Goal: Find specific page/section: Find specific page/section

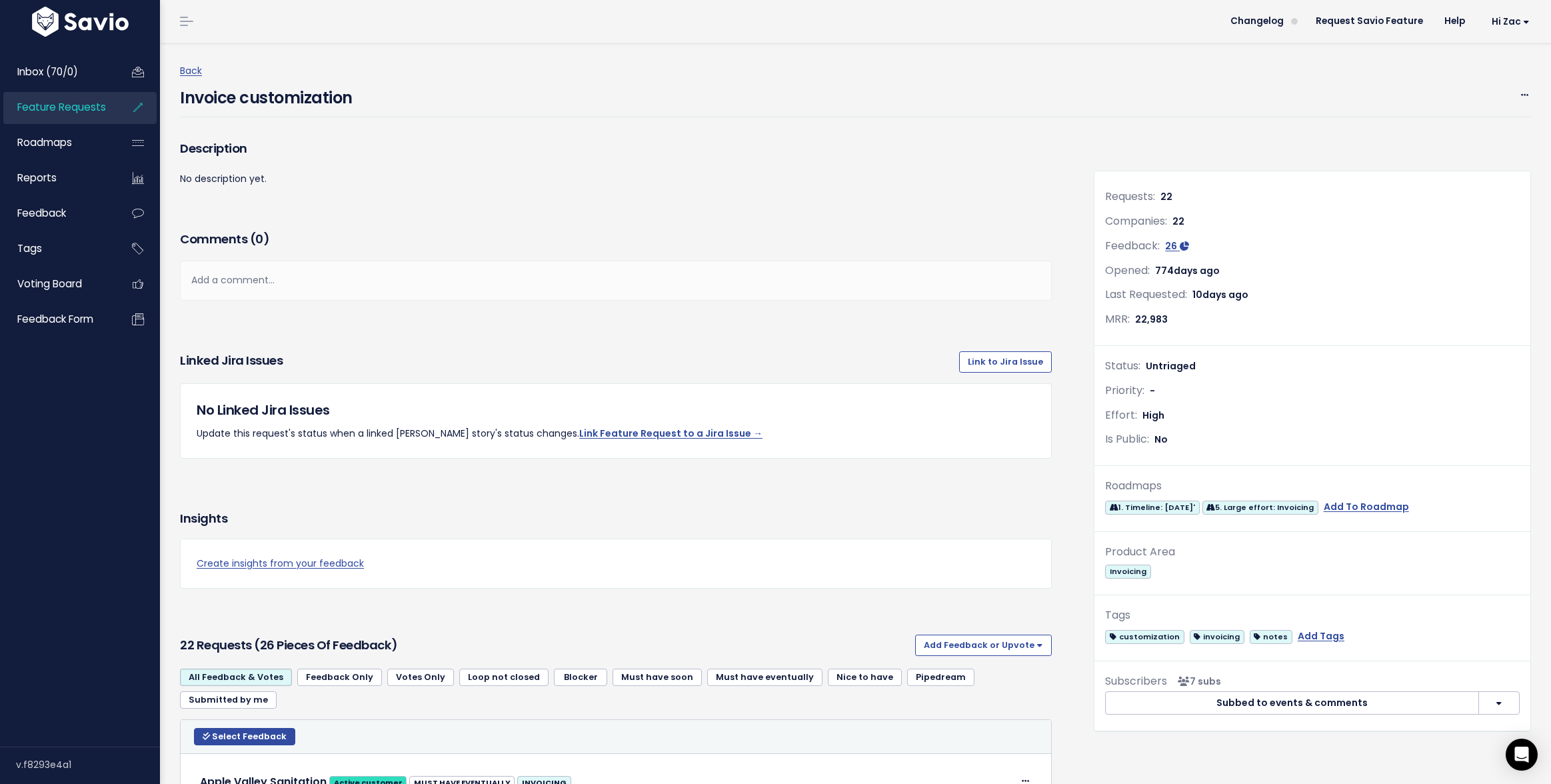
scroll to position [51, 0]
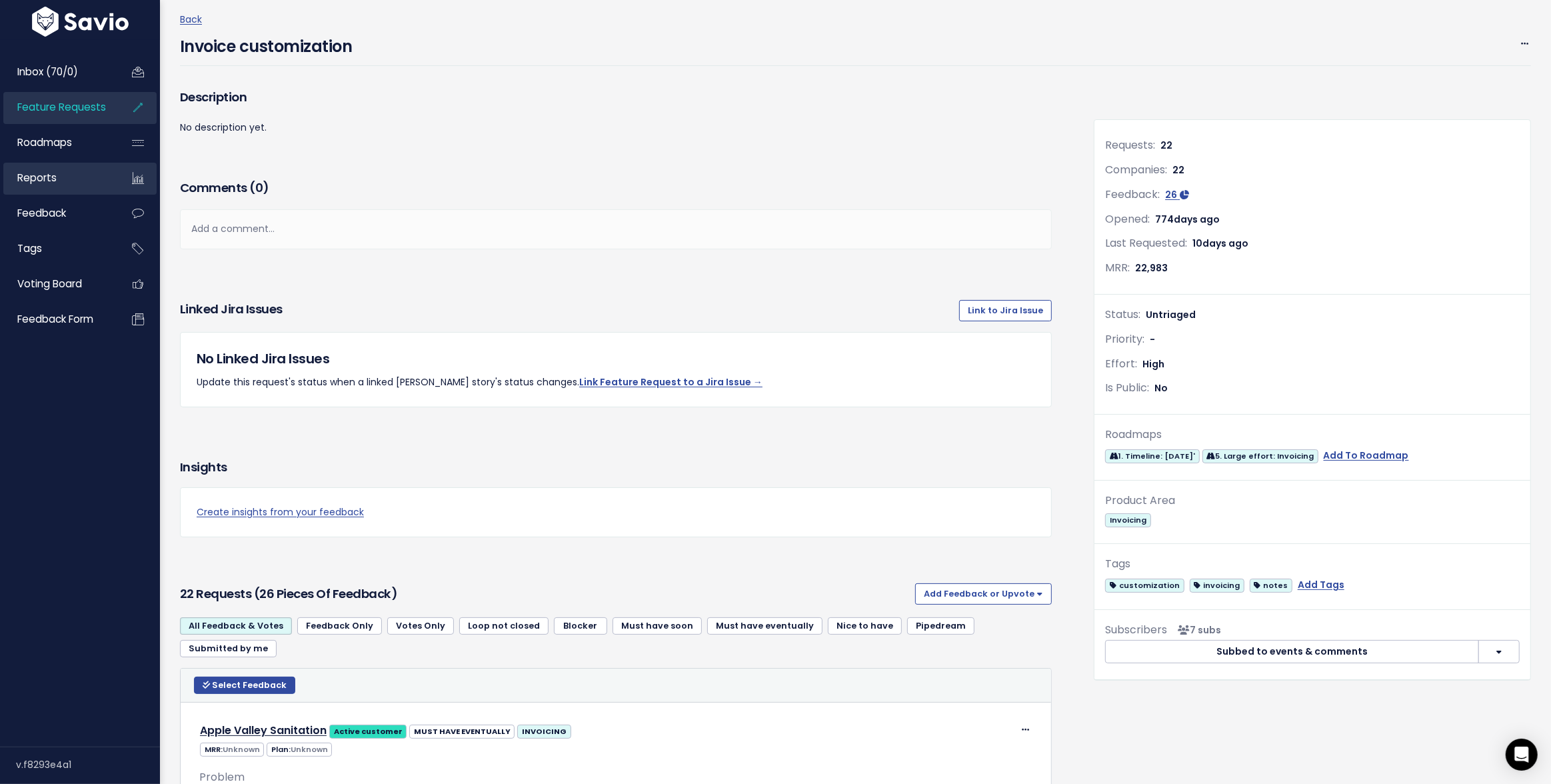
click at [85, 193] on link "Reports" at bounding box center [57, 178] width 107 height 31
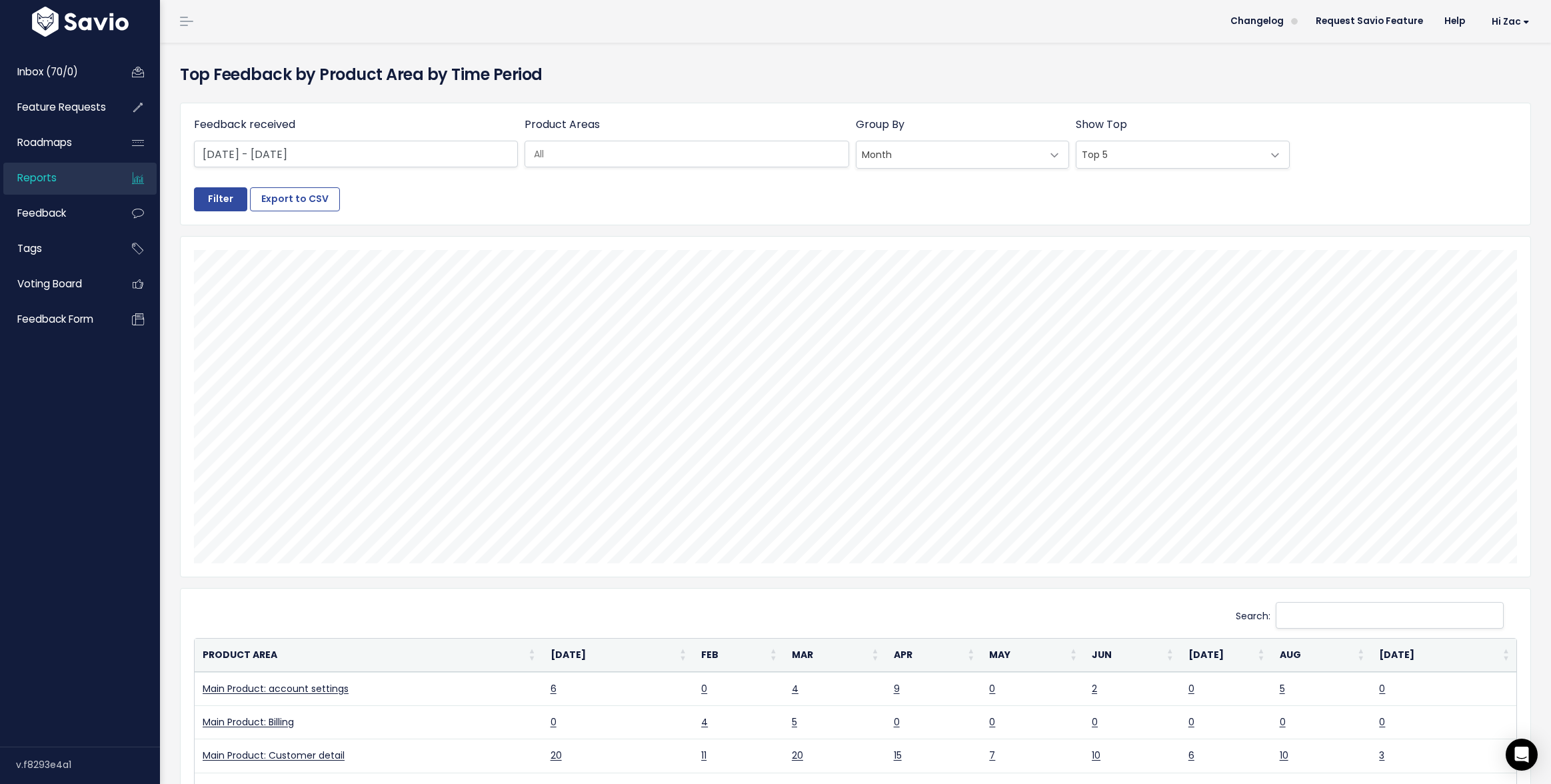
select select
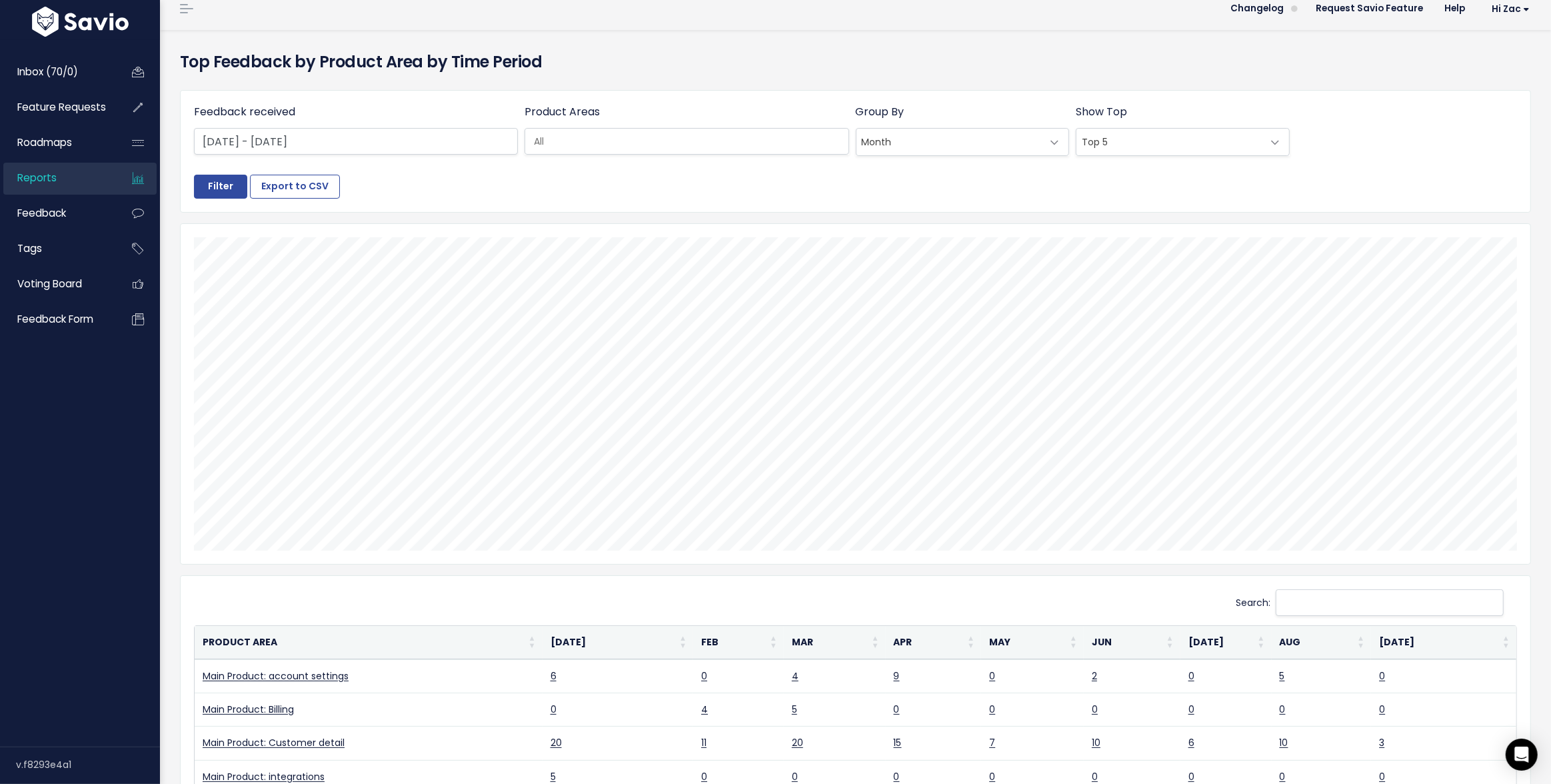
scroll to position [0, 3]
